Goal: Information Seeking & Learning: Learn about a topic

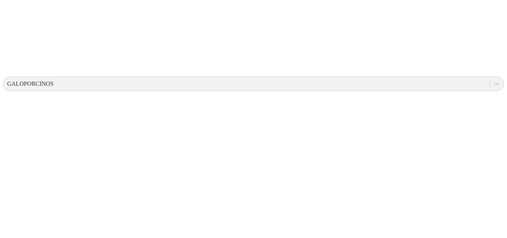
scroll to position [35, 0]
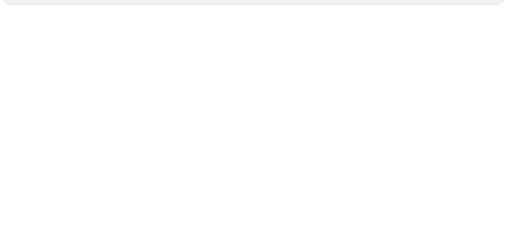
drag, startPoint x: 239, startPoint y: 131, endPoint x: 305, endPoint y: 125, distance: 67.0
drag, startPoint x: 236, startPoint y: 213, endPoint x: 205, endPoint y: 85, distance: 131.7
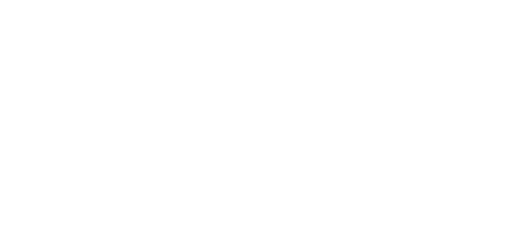
scroll to position [0, 0]
drag, startPoint x: 239, startPoint y: 69, endPoint x: 259, endPoint y: 57, distance: 23.6
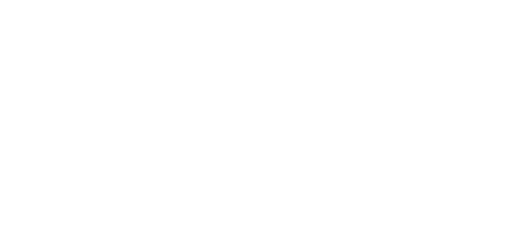
drag, startPoint x: 387, startPoint y: 59, endPoint x: 369, endPoint y: 100, distance: 44.4
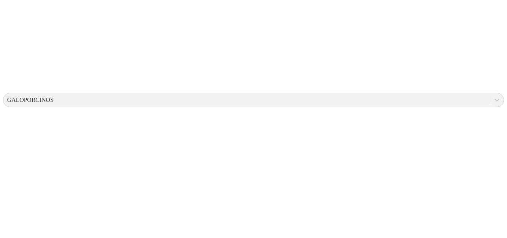
scroll to position [314, 0]
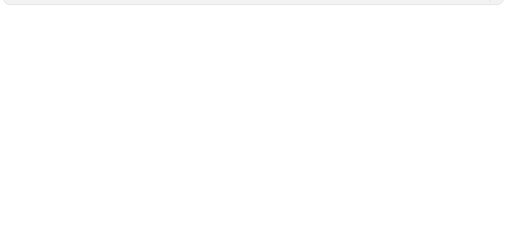
drag, startPoint x: 257, startPoint y: 102, endPoint x: 232, endPoint y: 202, distance: 103.7
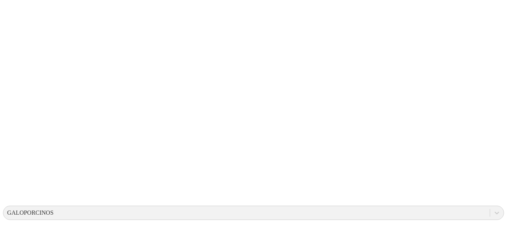
scroll to position [0, 0]
